Goal: Task Accomplishment & Management: Manage account settings

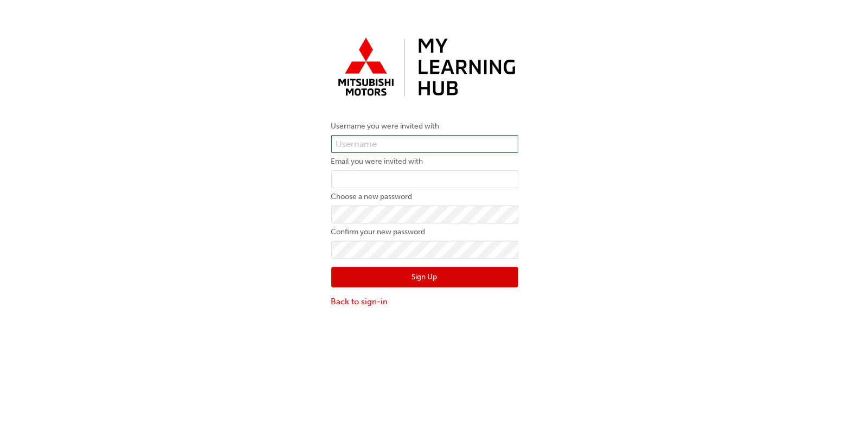
click at [409, 147] on input "text" at bounding box center [424, 144] width 187 height 18
paste input "0005986690"
type input "0005986690"
click at [371, 180] on input "email" at bounding box center [424, 179] width 187 height 18
paste input "[EMAIL_ADDRESS][DOMAIN_NAME]"
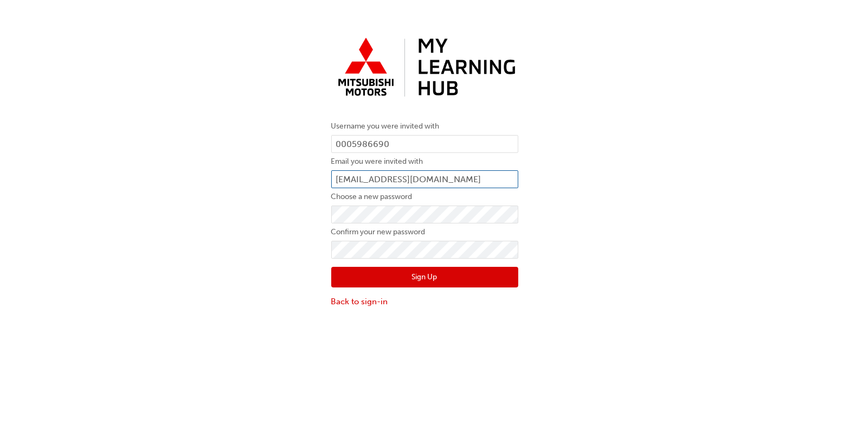
type input "[EMAIL_ADDRESS][DOMAIN_NAME]"
click at [421, 277] on button "Sign Up" at bounding box center [424, 277] width 187 height 21
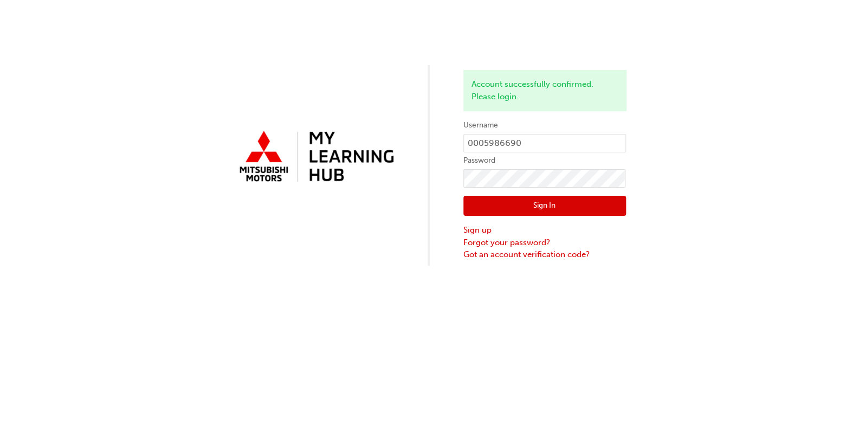
click at [536, 209] on button "Sign In" at bounding box center [544, 206] width 163 height 21
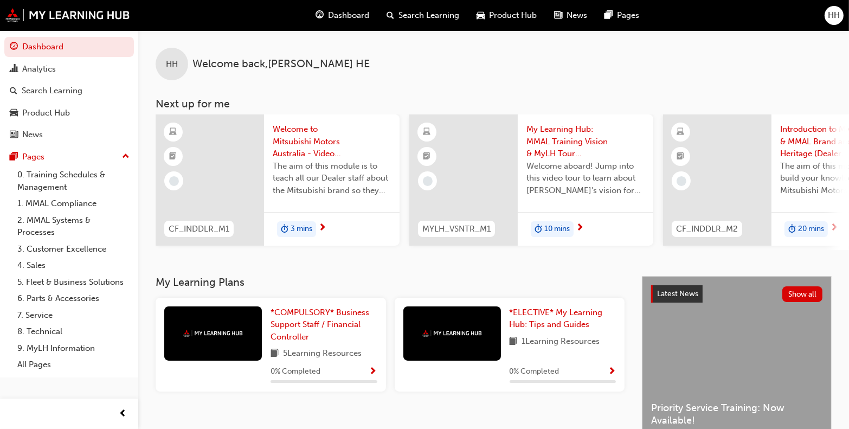
drag, startPoint x: 351, startPoint y: 0, endPoint x: 541, endPoint y: 6, distance: 190.9
click at [603, 51] on div "HH Welcome back , HEATHER HE" at bounding box center [493, 55] width 710 height 50
